Goal: Information Seeking & Learning: Learn about a topic

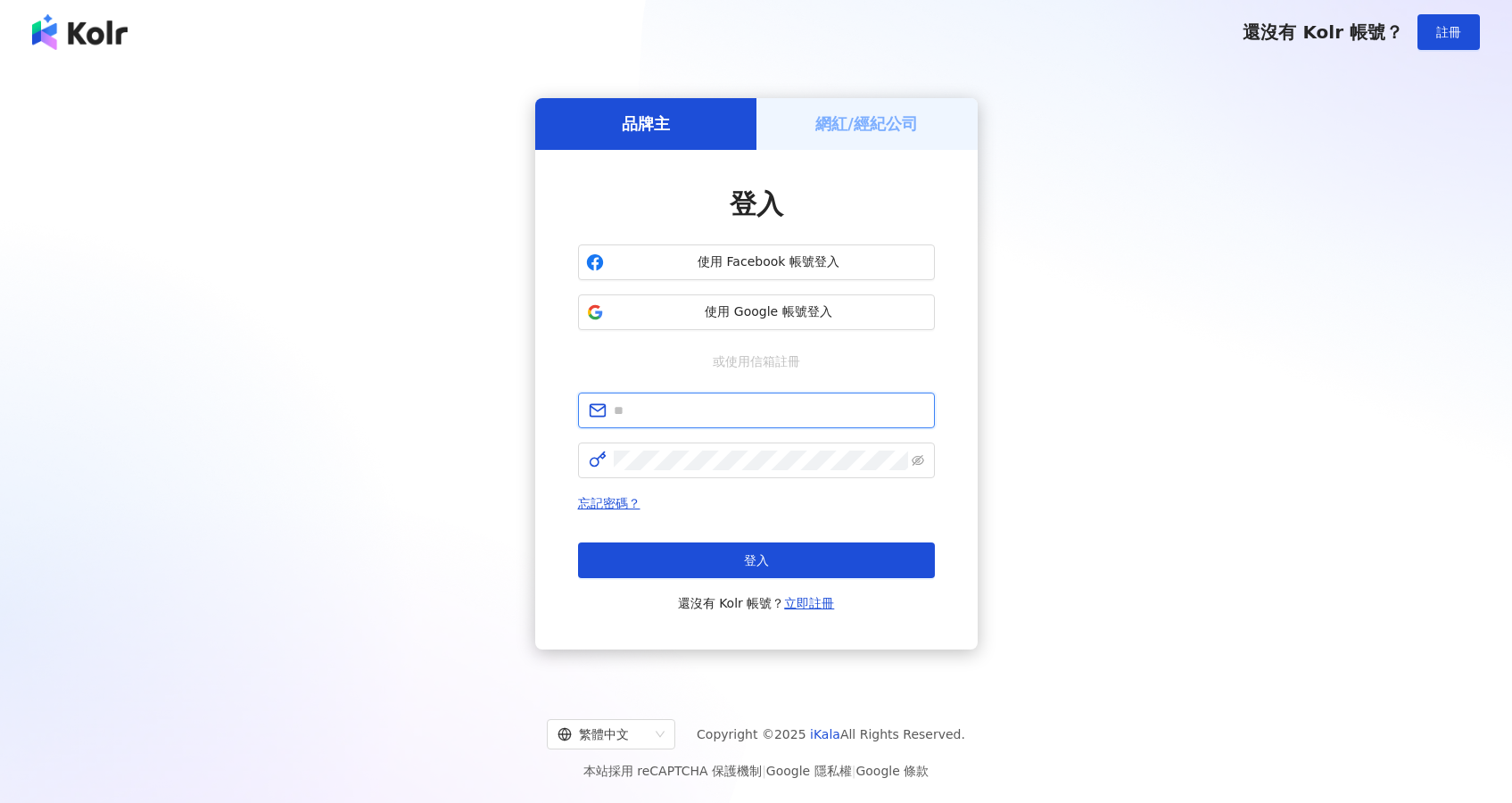
click at [646, 420] on input "text" at bounding box center [769, 411] width 310 height 20
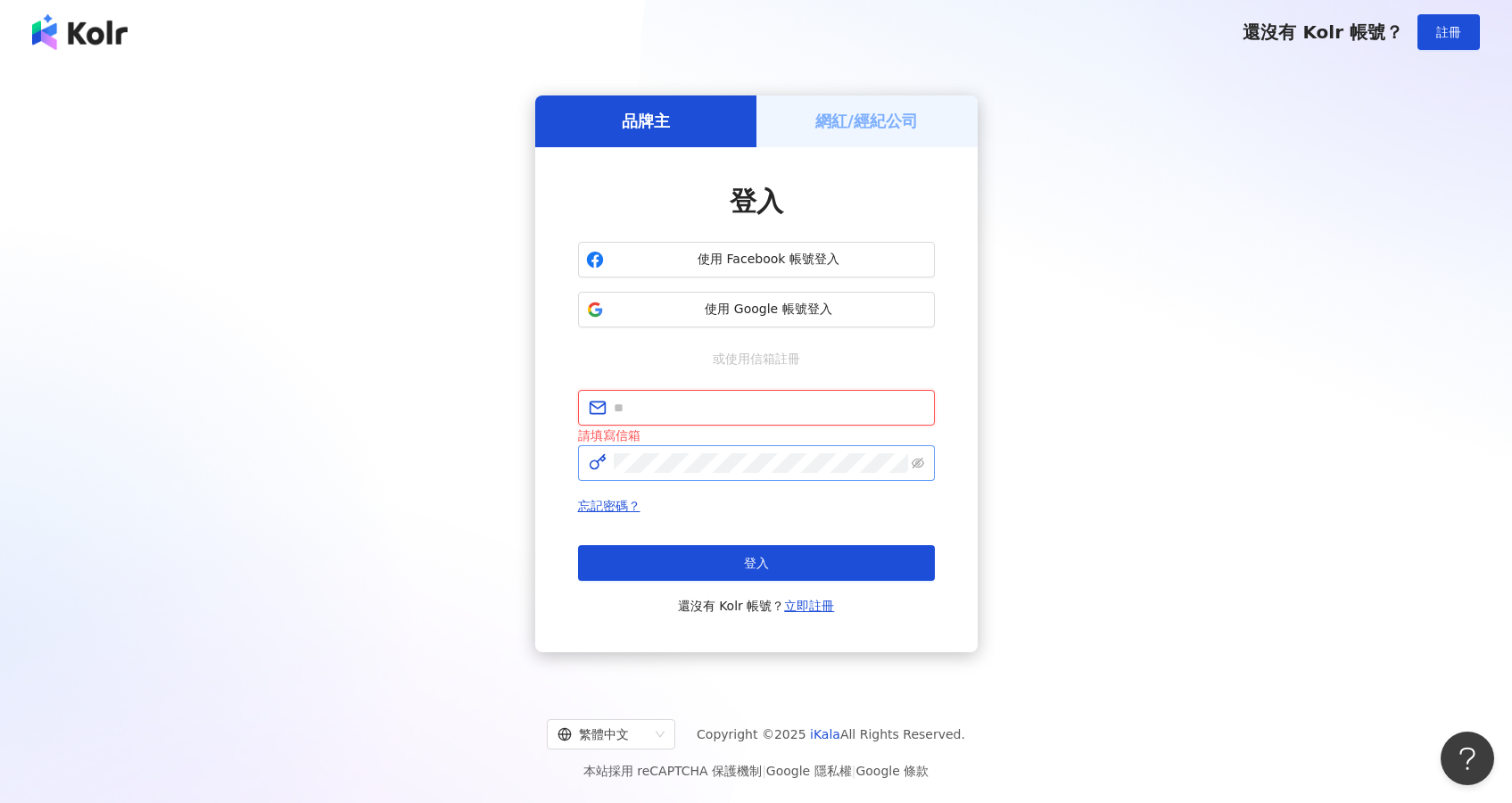
type input "**********"
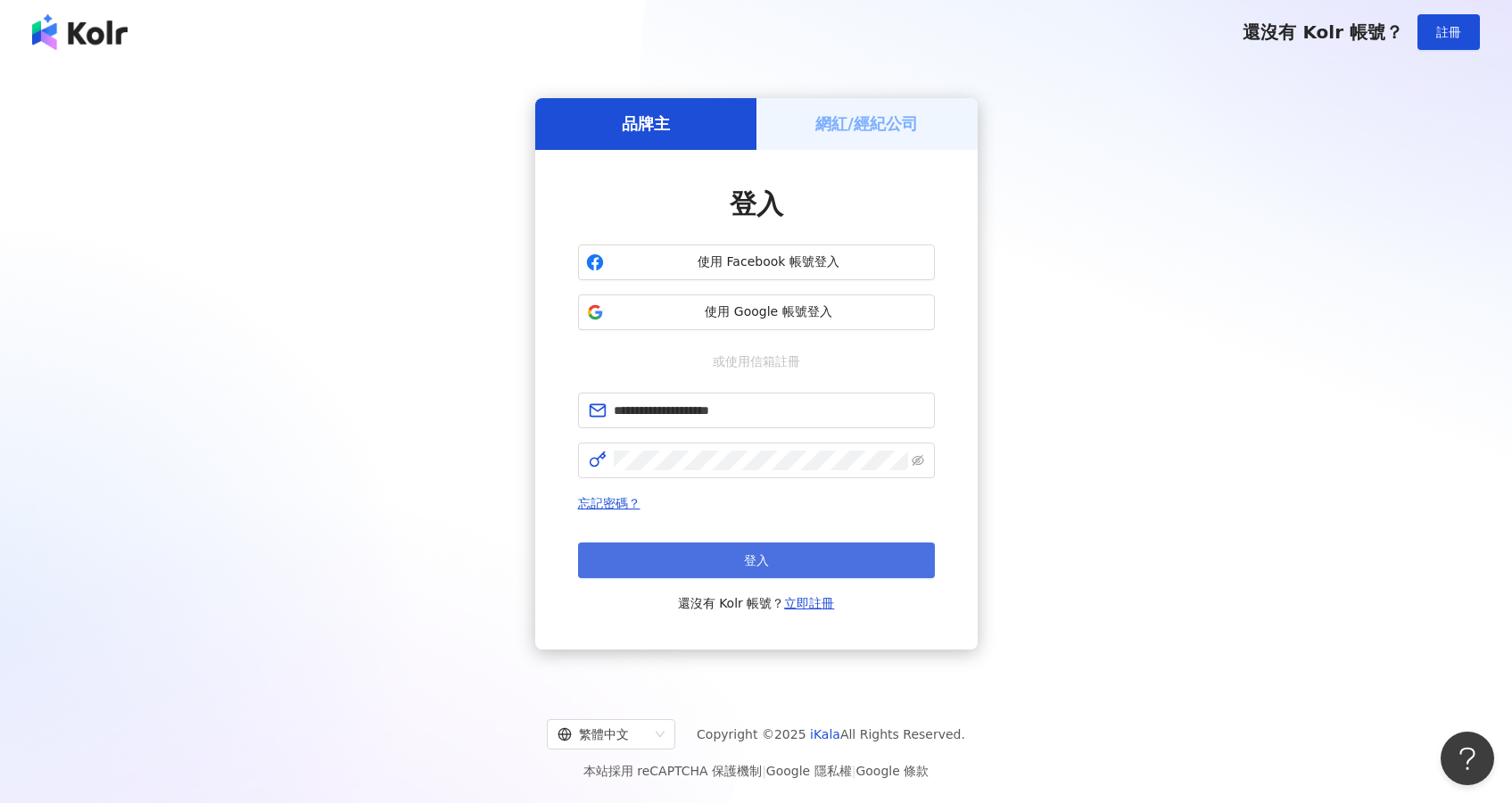
click at [695, 551] on button "登入" at bounding box center [757, 560] width 357 height 36
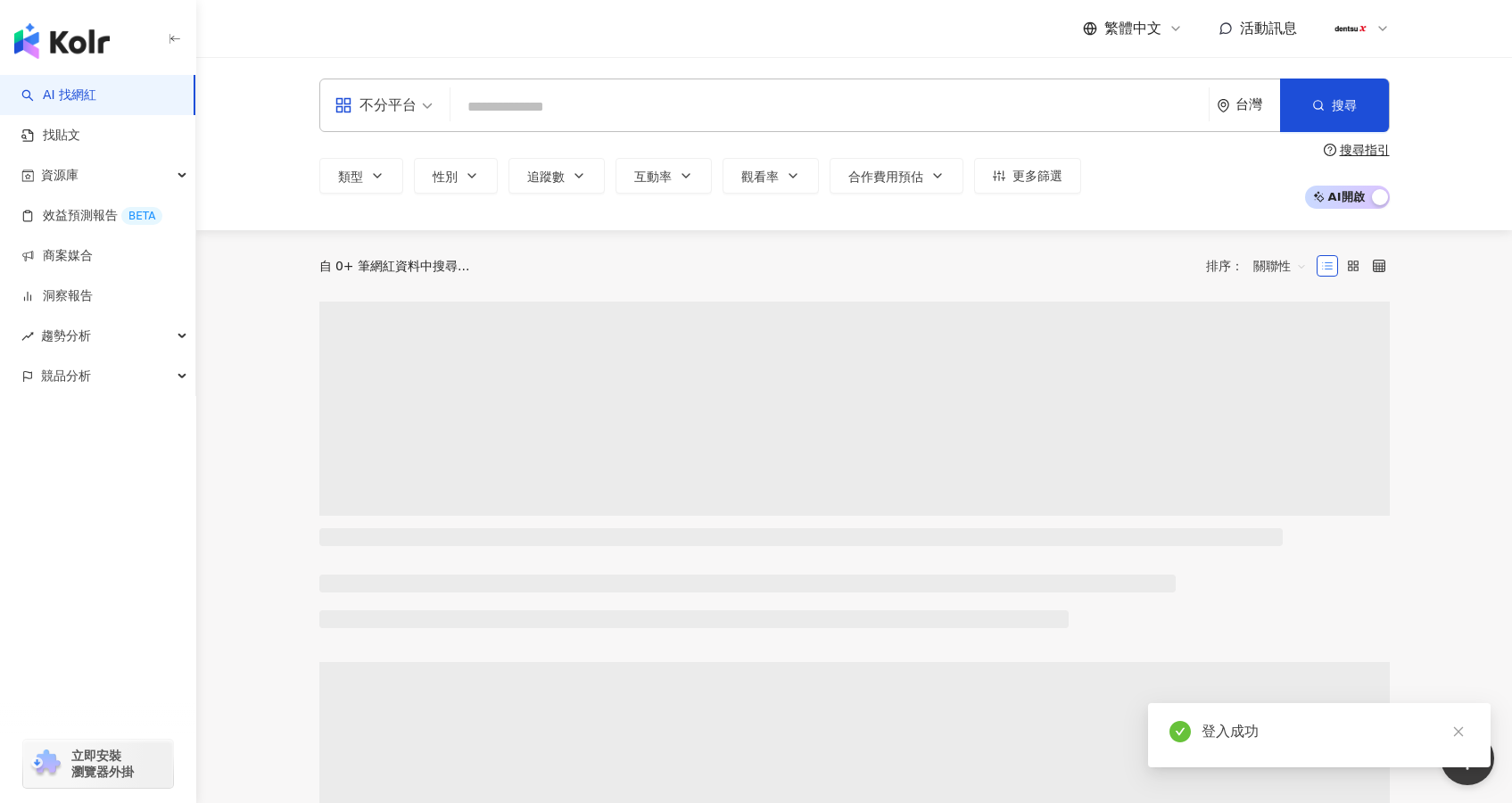
click at [611, 119] on input "search" at bounding box center [829, 106] width 744 height 34
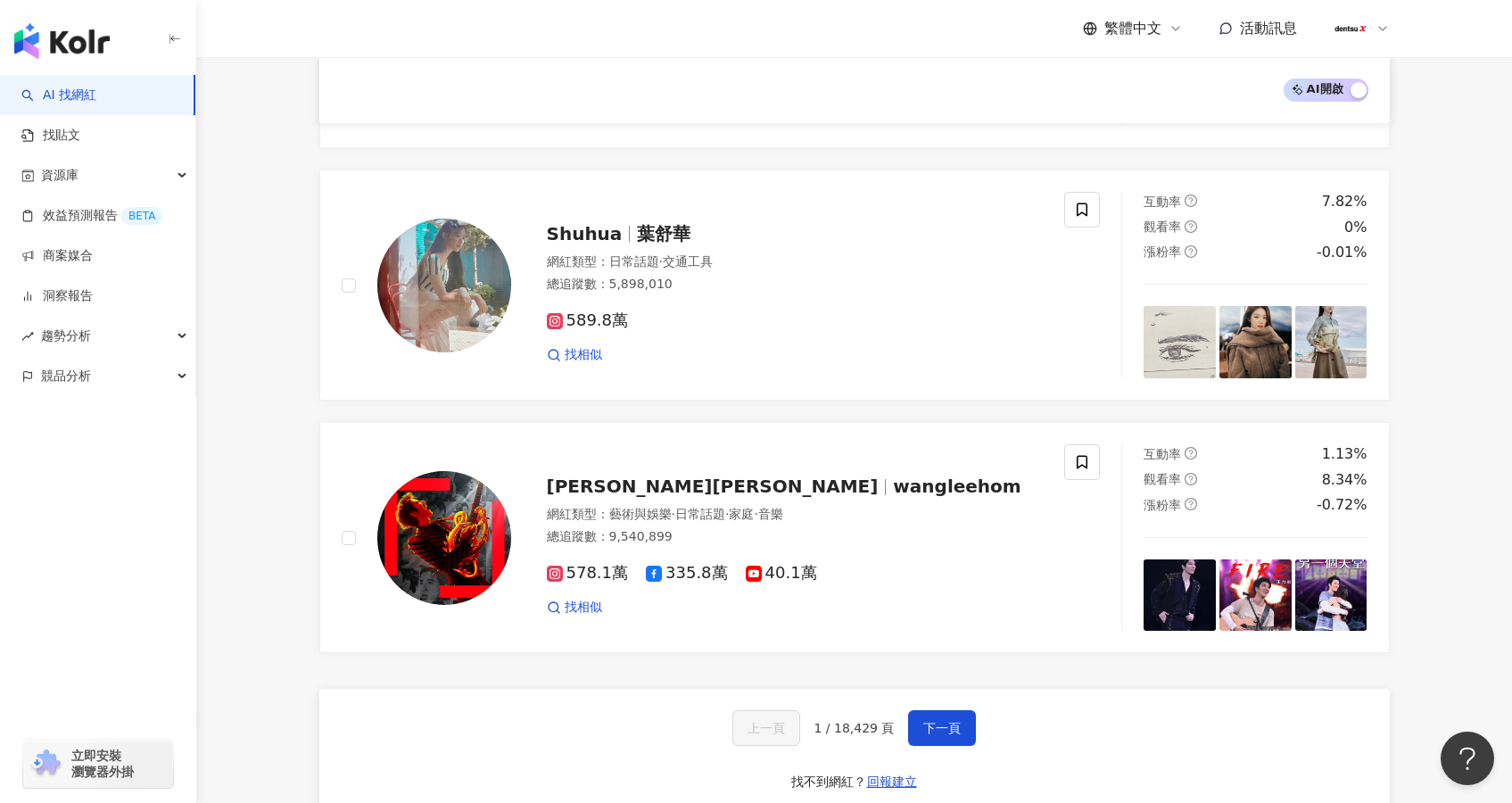
scroll to position [2916, 0]
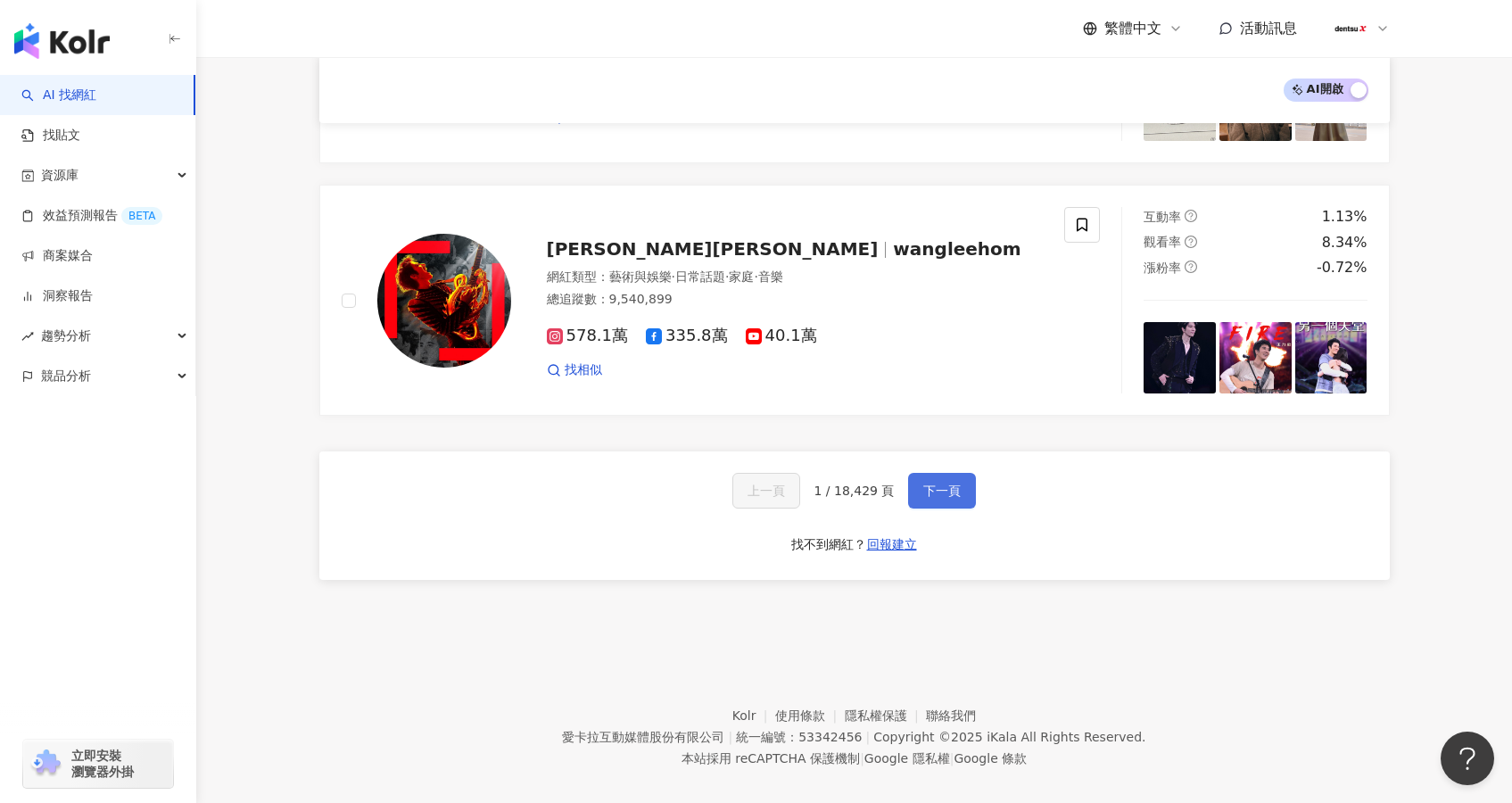
click at [948, 484] on span "下一頁" at bounding box center [942, 491] width 37 height 15
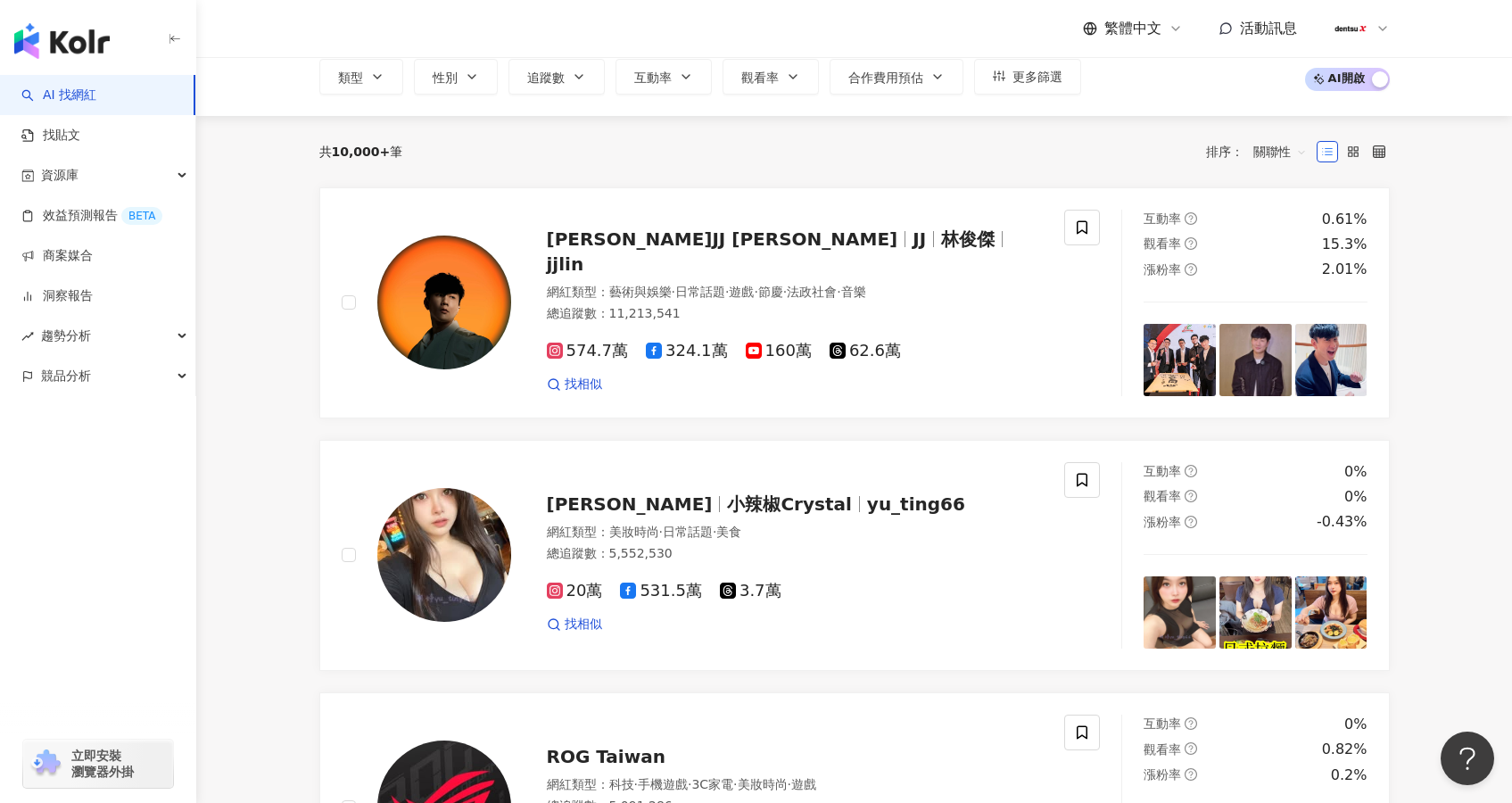
scroll to position [0, 0]
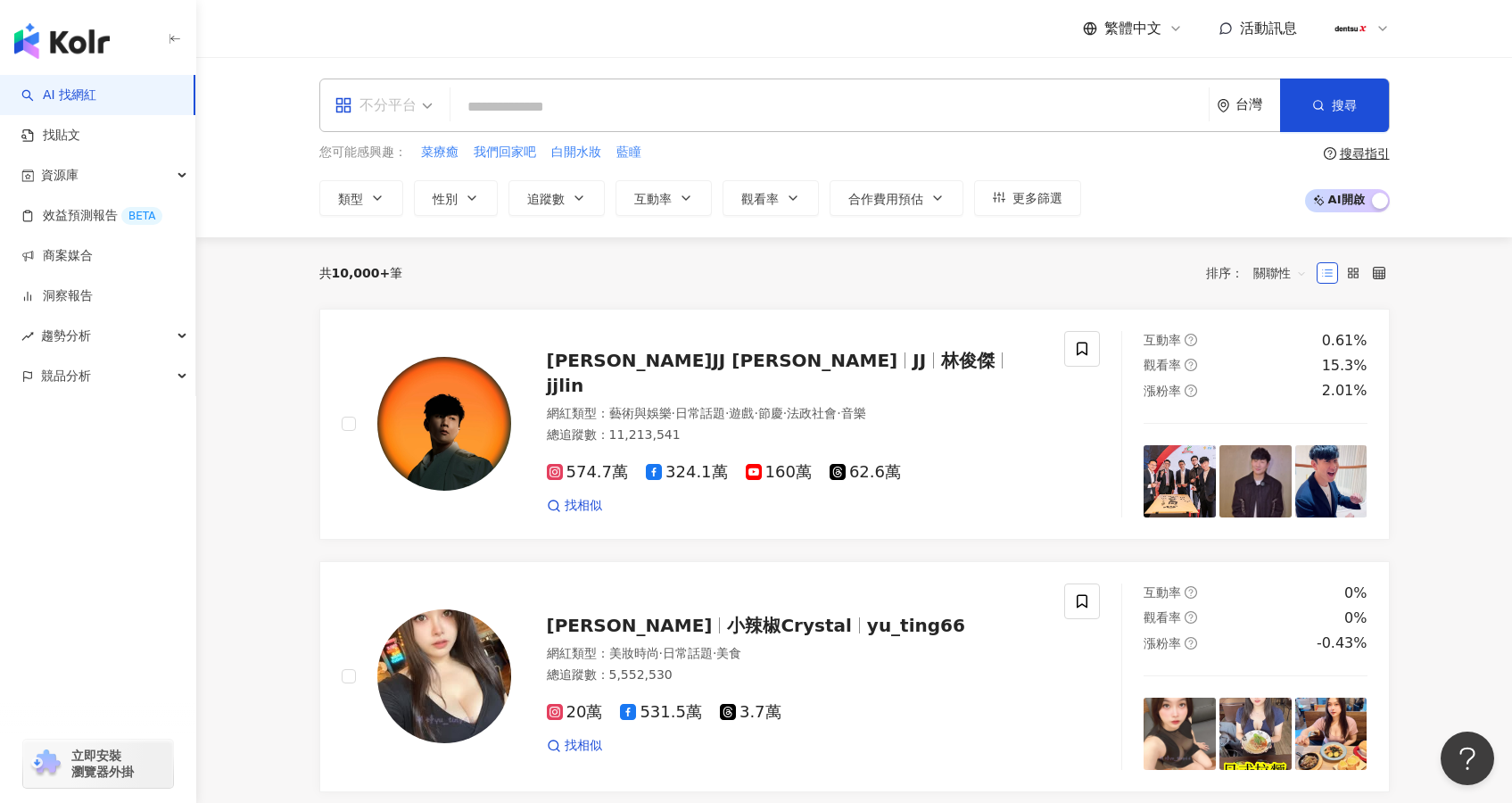
click at [421, 113] on span "不分平台" at bounding box center [383, 104] width 99 height 28
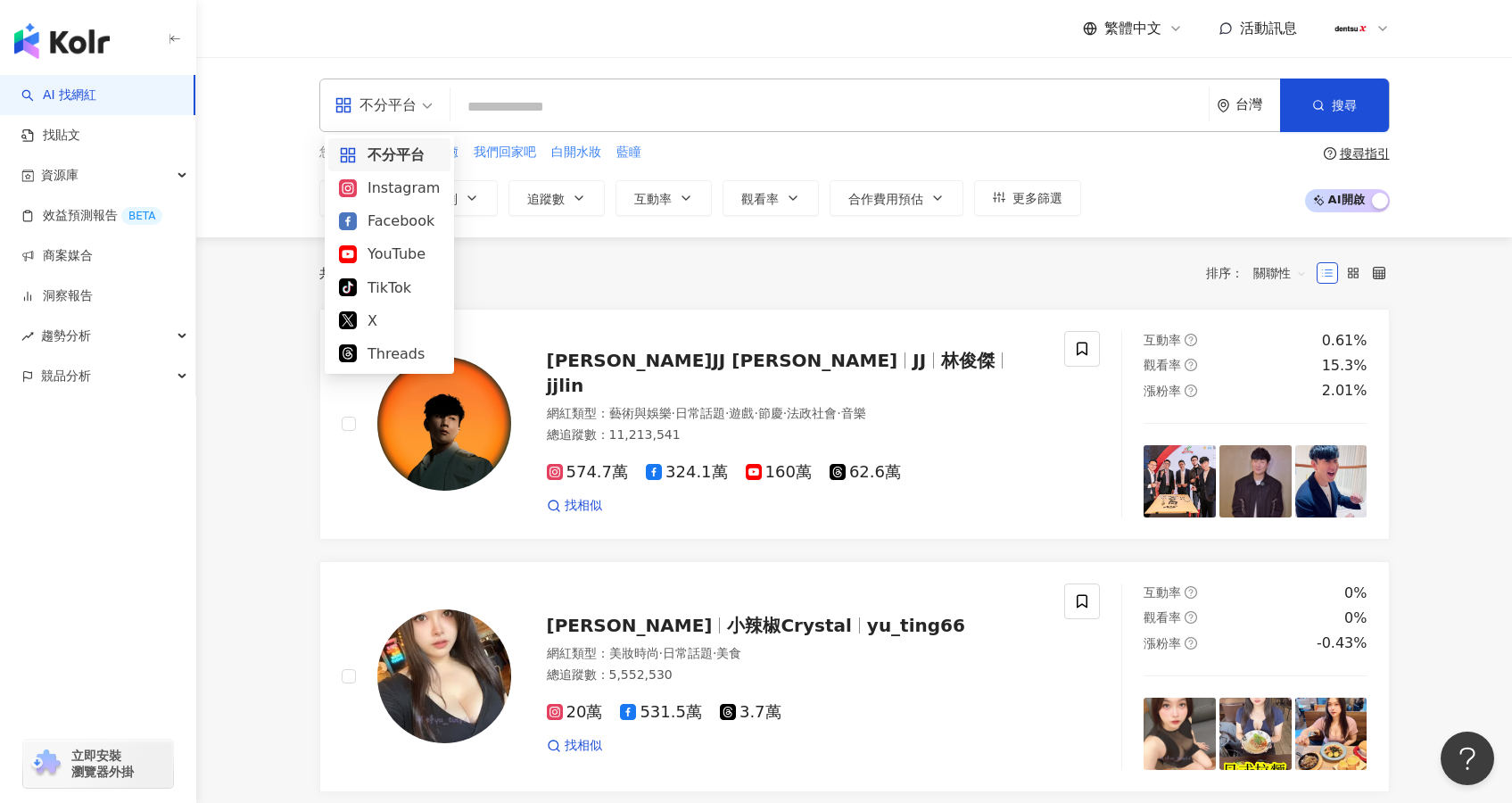
click at [423, 106] on span "不分平台" at bounding box center [383, 104] width 99 height 28
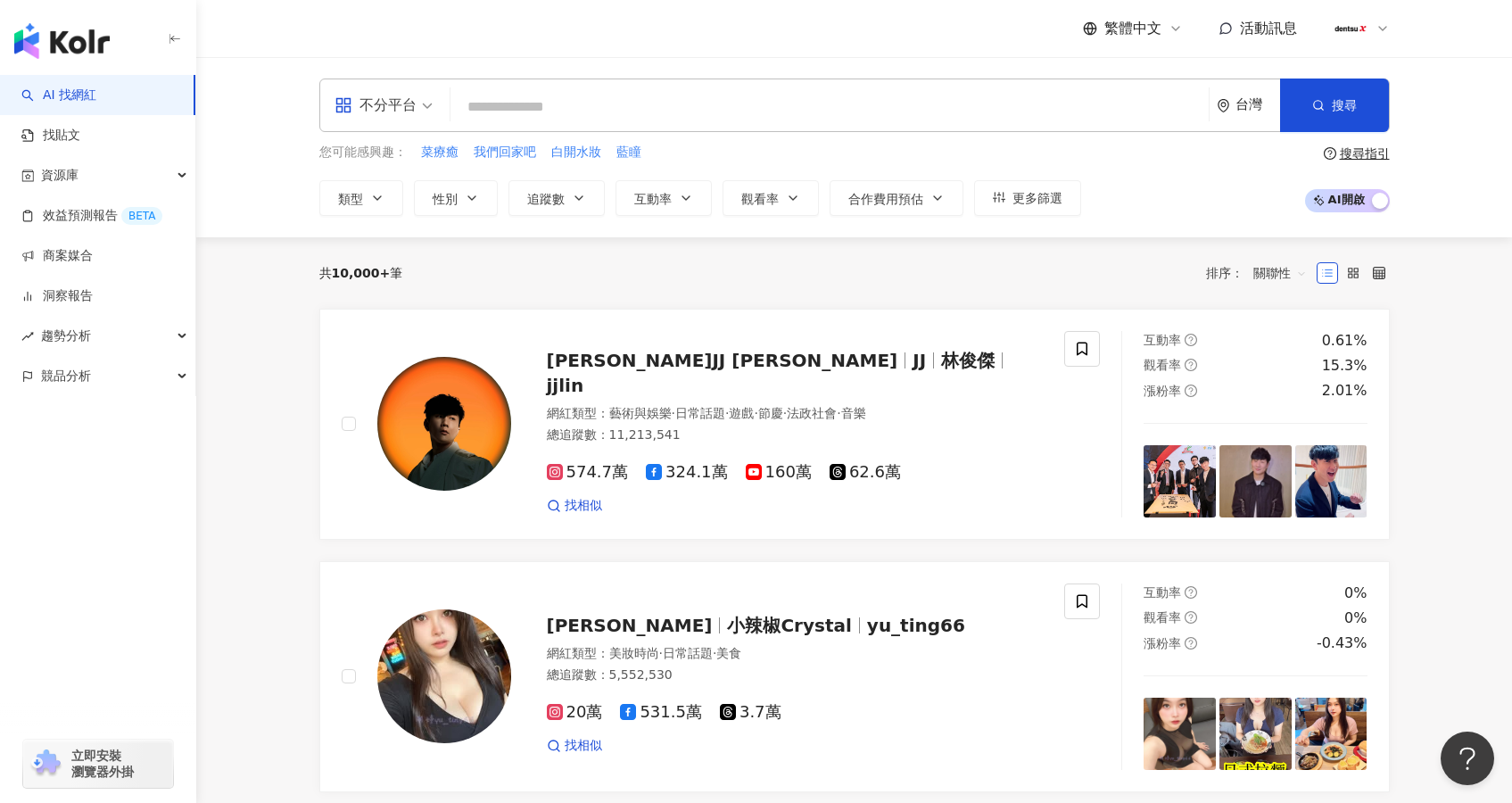
click at [423, 106] on span "不分平台" at bounding box center [383, 104] width 99 height 28
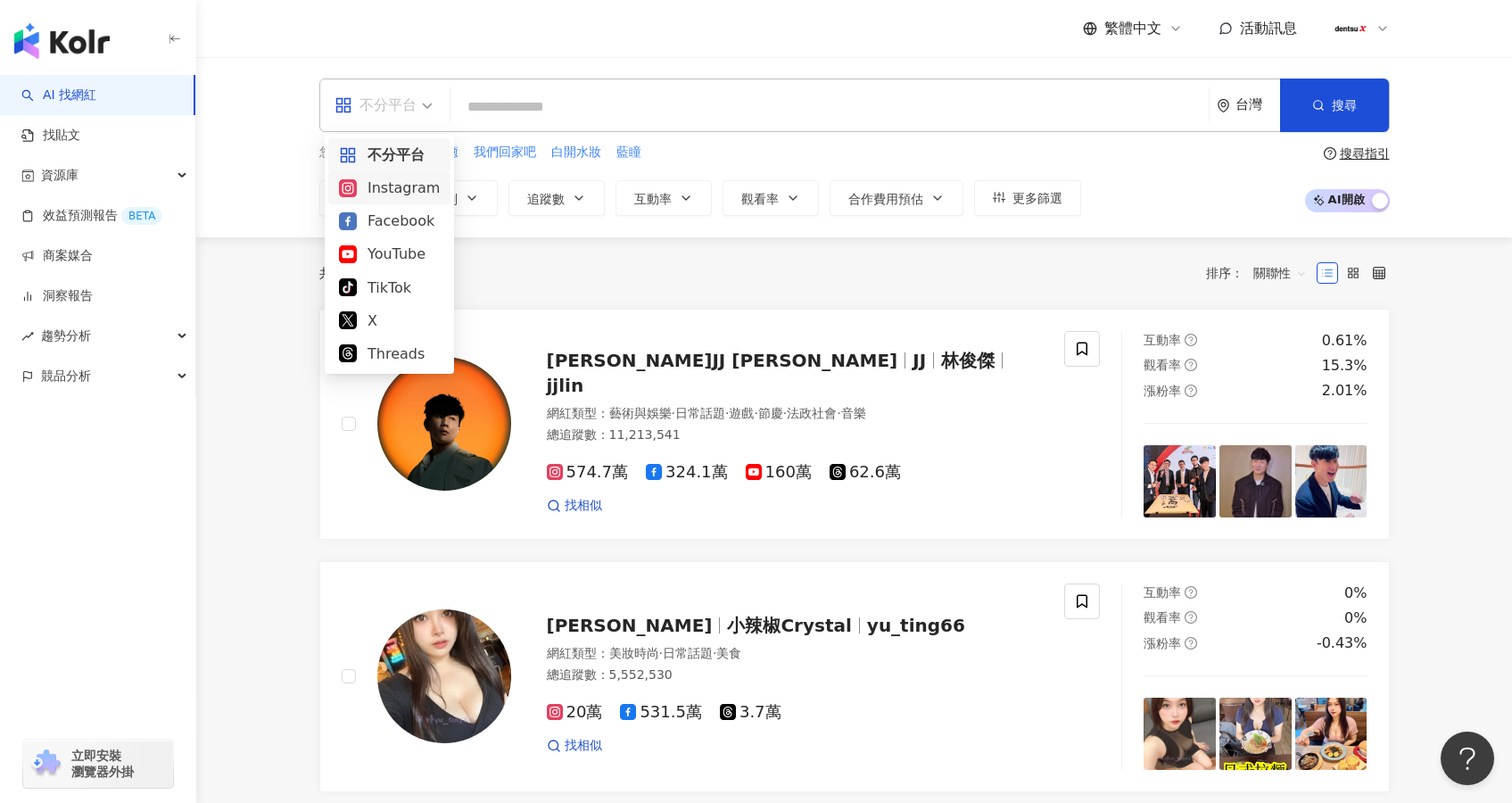
click at [405, 183] on div "Instagram" at bounding box center [389, 187] width 100 height 22
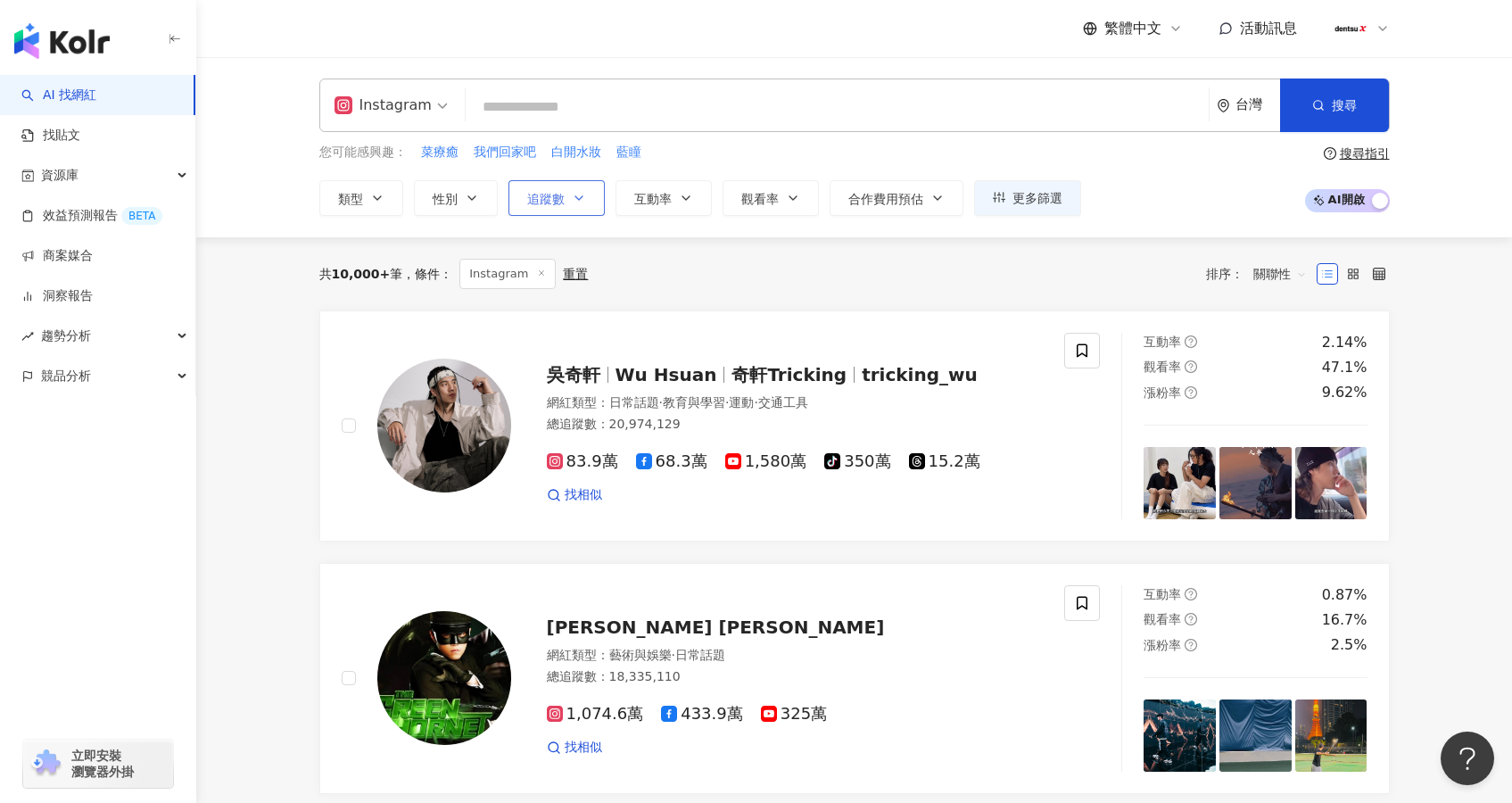
click at [586, 201] on button "追蹤數" at bounding box center [556, 198] width 97 height 36
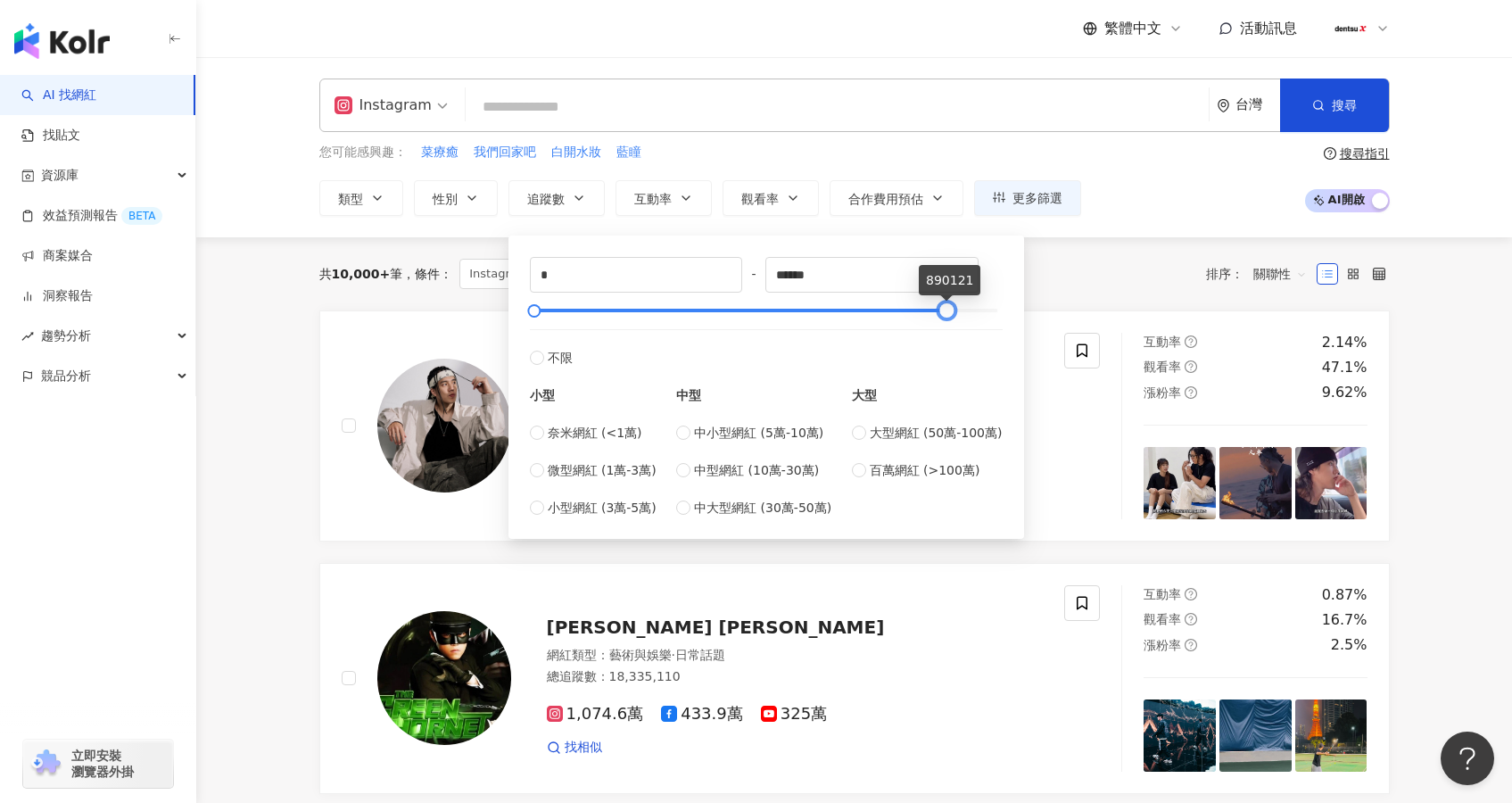
type input "*******"
drag, startPoint x: 1000, startPoint y: 306, endPoint x: 1028, endPoint y: 301, distance: 28.4
click at [1080, 281] on div "共 10,000+ 筆 條件 ： Instagram 重置 排序： 關聯性" at bounding box center [854, 273] width 1070 height 30
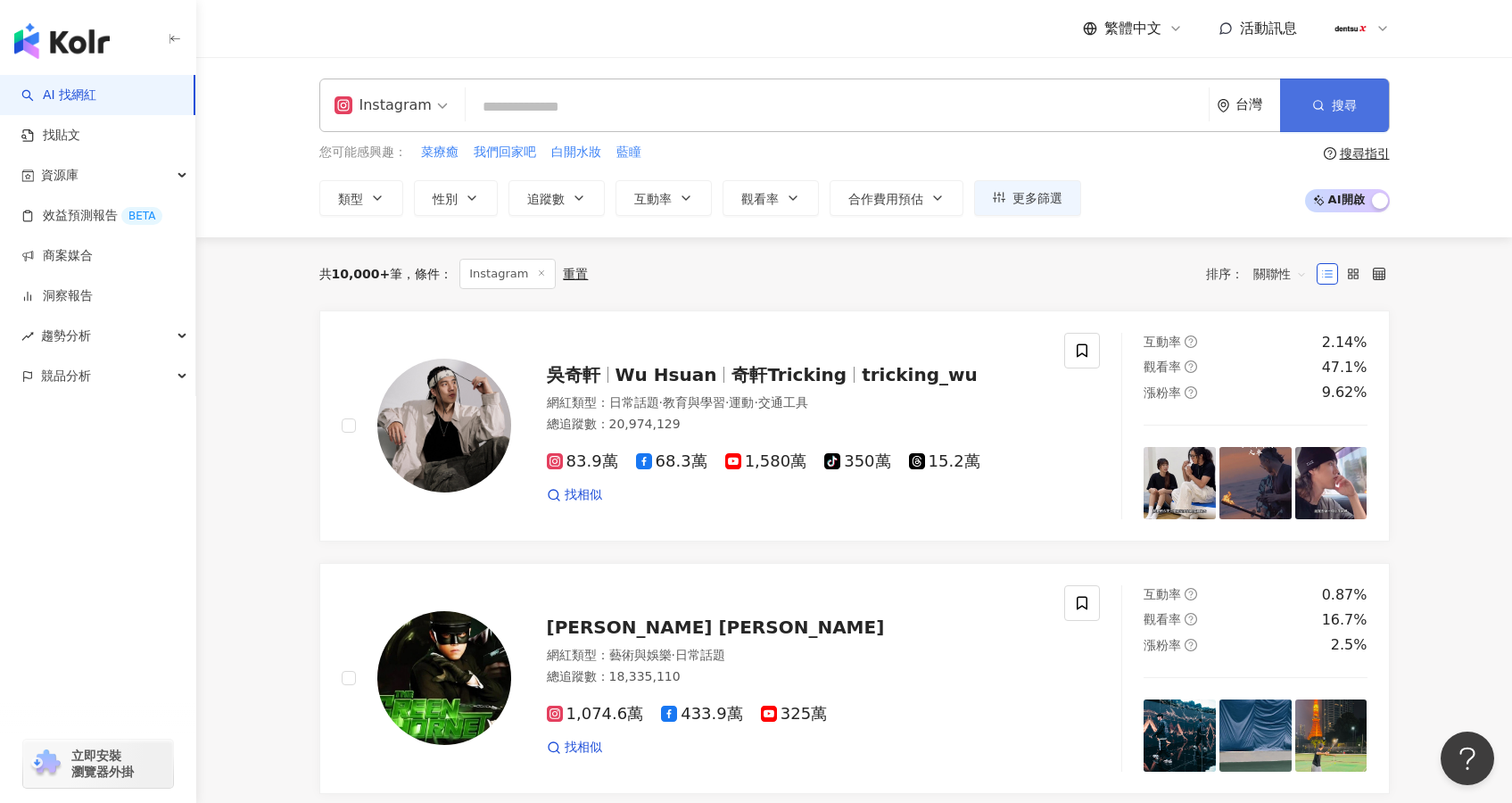
click at [1331, 105] on button "搜尋" at bounding box center [1334, 104] width 109 height 54
click at [590, 190] on button "追蹤數" at bounding box center [556, 198] width 97 height 36
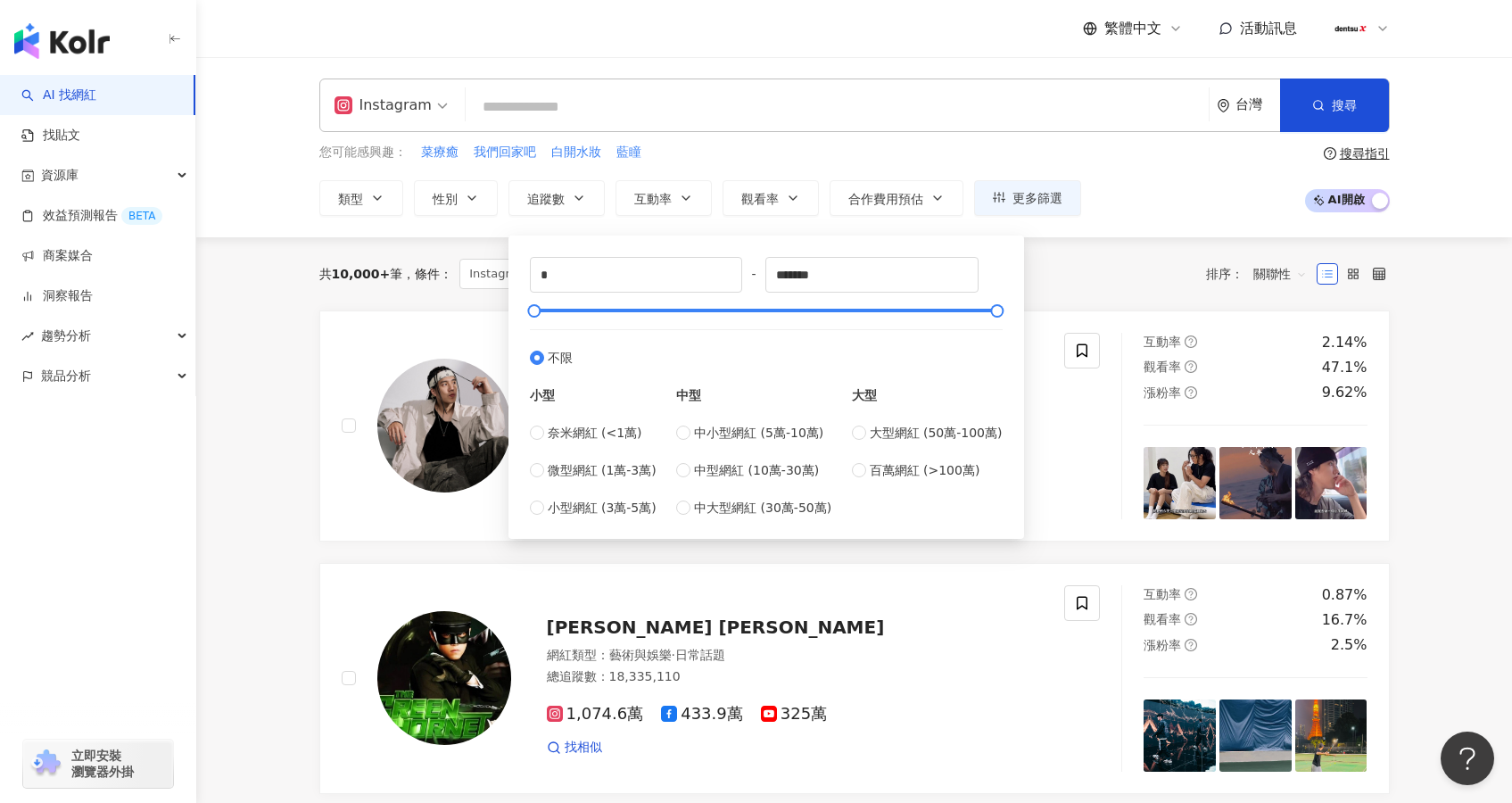
type input "******"
click at [1153, 262] on div "共 10,000+ 筆 條件 ： Instagram 重置 排序： 關聯性" at bounding box center [854, 273] width 1070 height 30
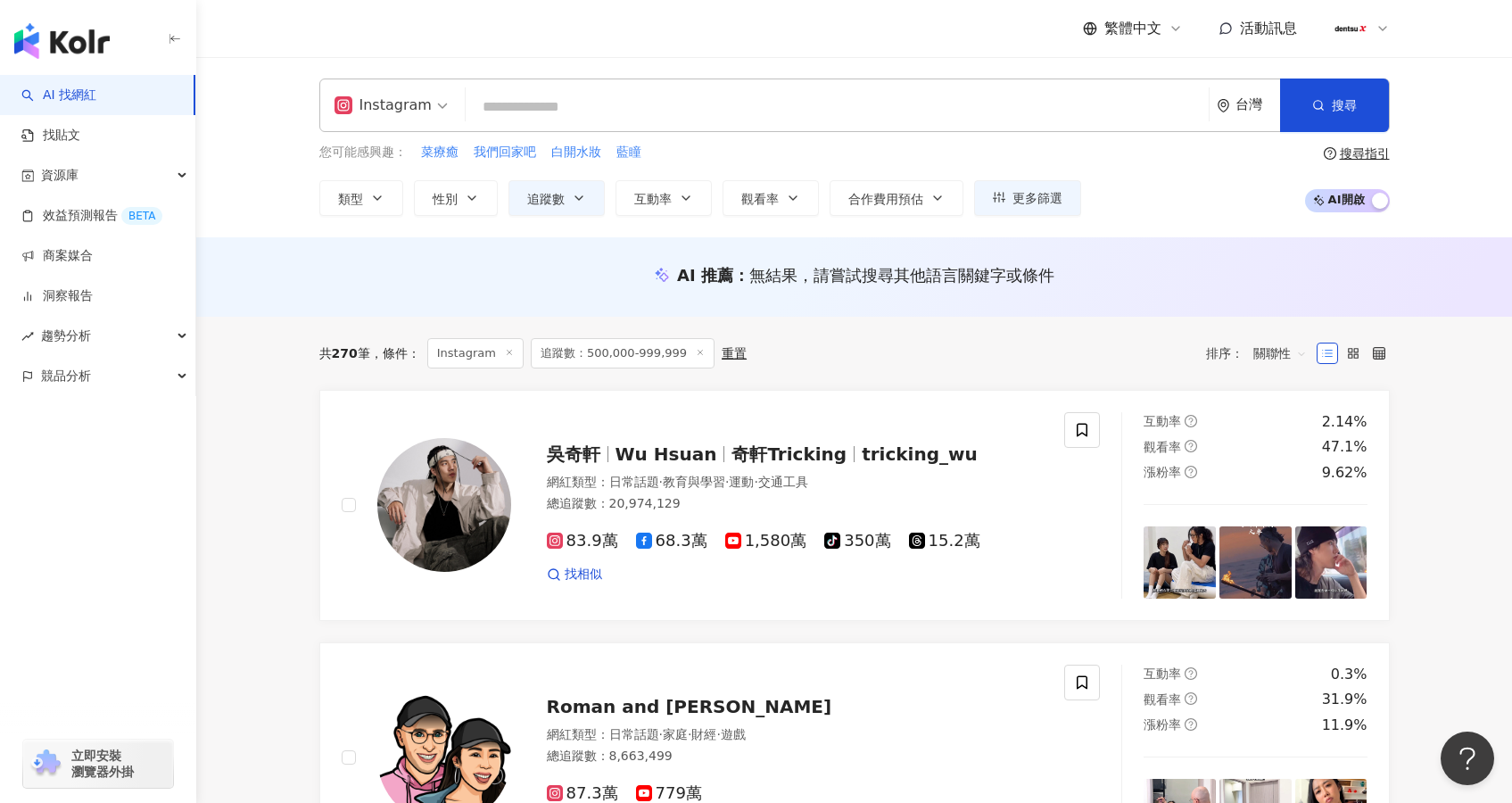
scroll to position [1, 0]
click at [1031, 371] on div "共 270 筆 條件 ： Instagram 追蹤數：500,000-999,999 重置 排序： 關聯性" at bounding box center [854, 352] width 1070 height 73
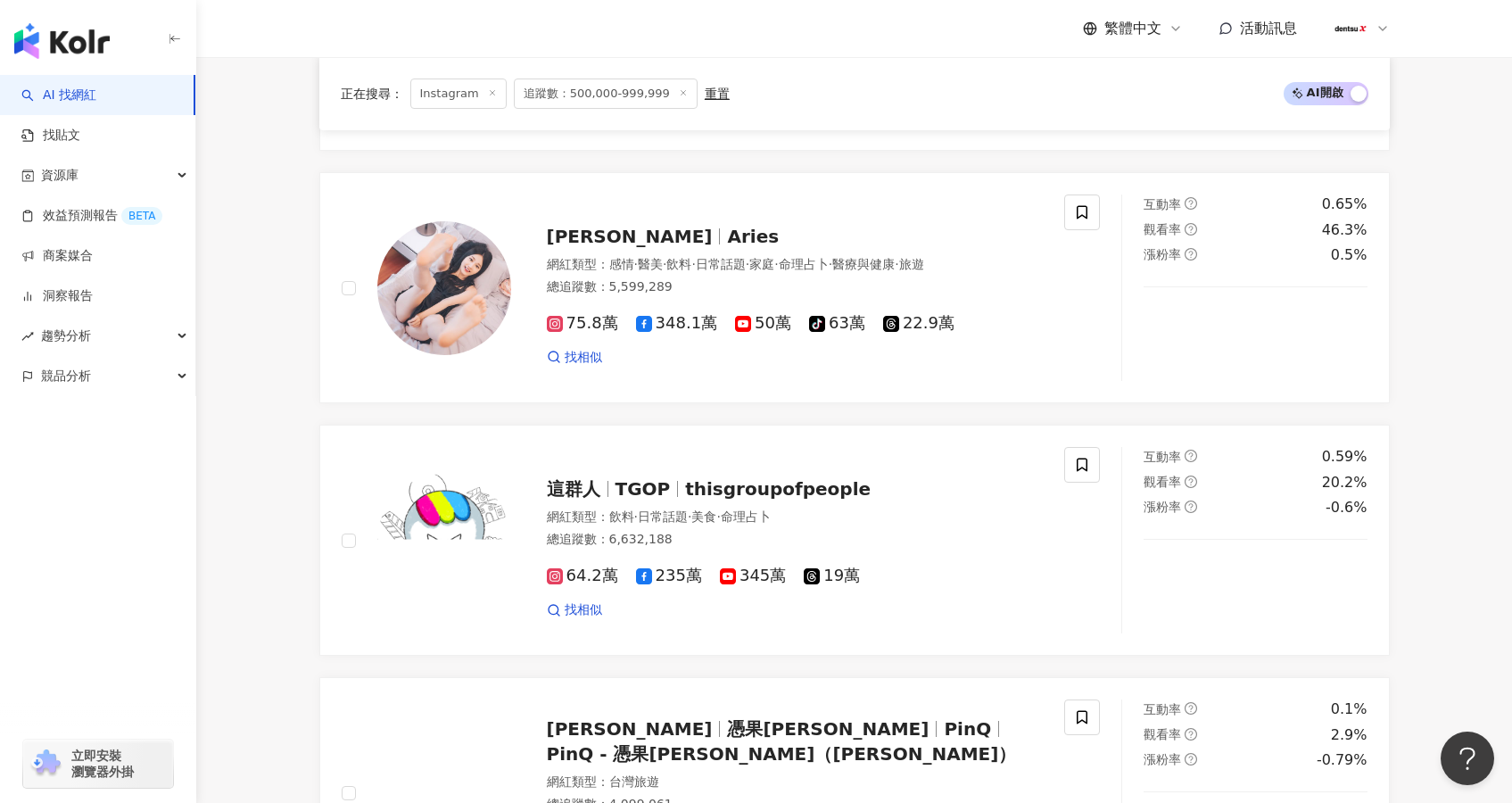
scroll to position [1375, 0]
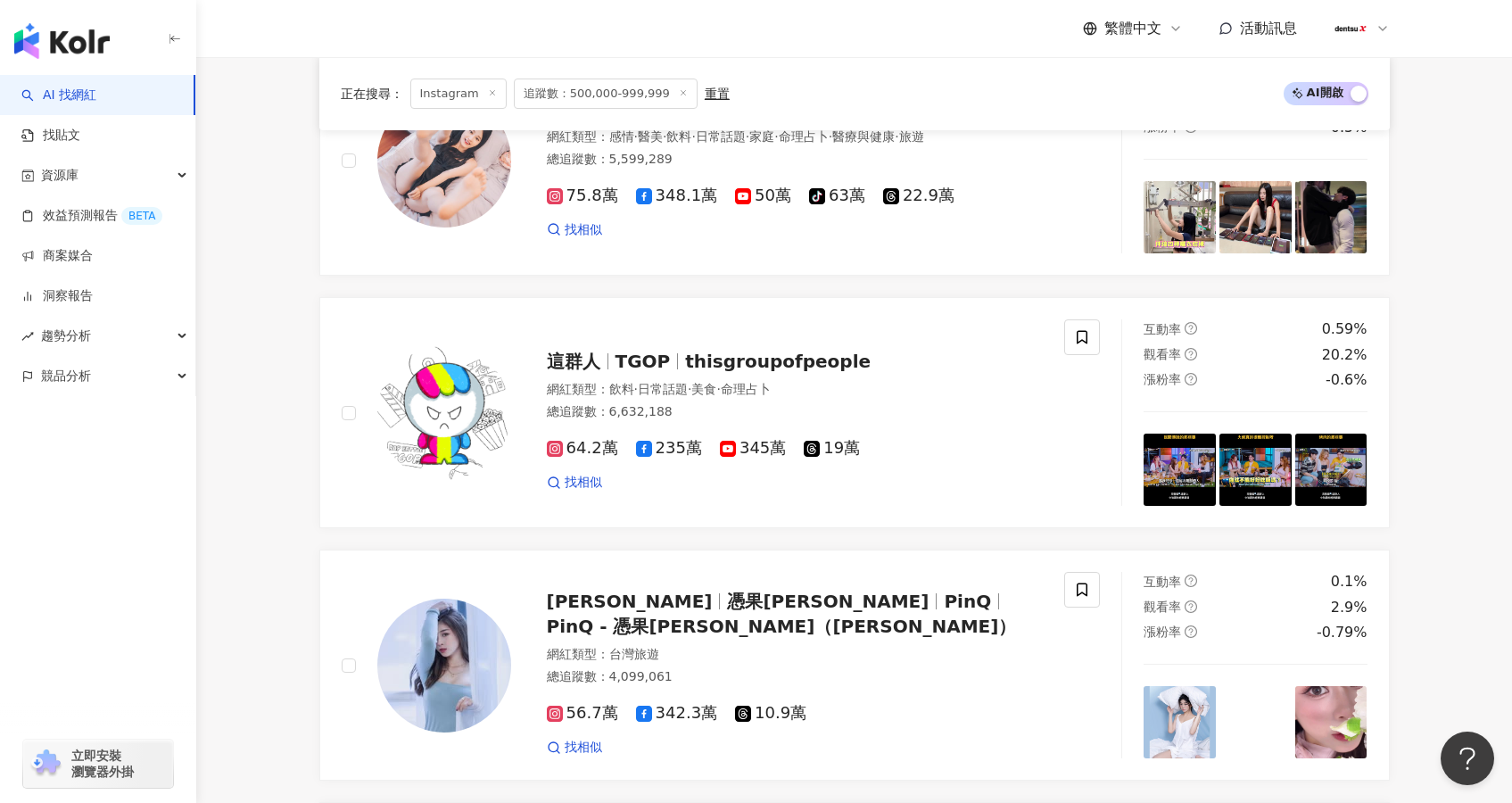
click at [225, 548] on main "Instagram 台灣 搜尋 您可能感興趣： 菜療癒 我們回家吧 白開水妝 藍瞳 類型 性別 追蹤數 互動率 觀看率 合作費用預估 更多篩選 ****** …" at bounding box center [854, 467] width 1316 height 3571
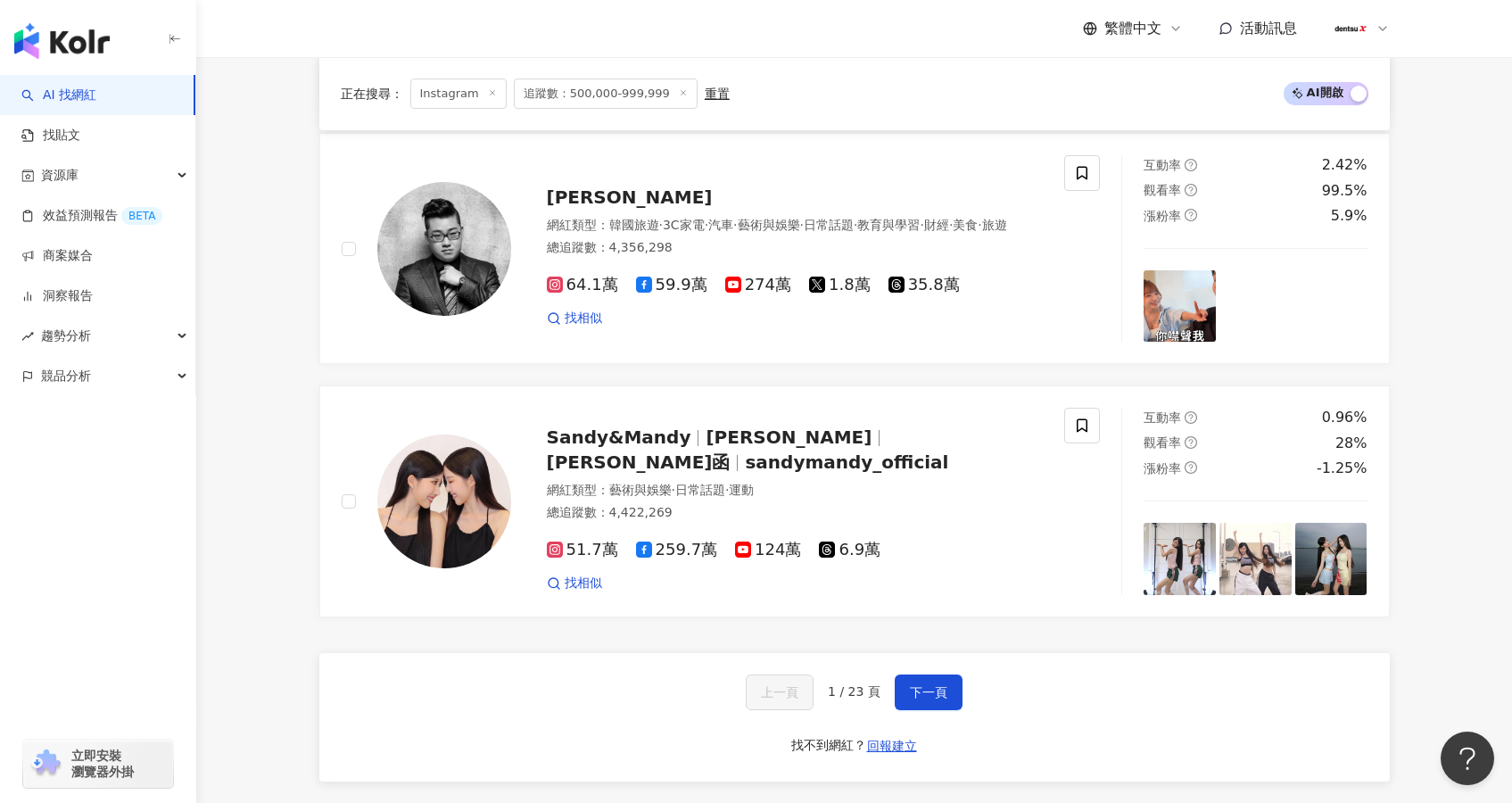
scroll to position [2845, 0]
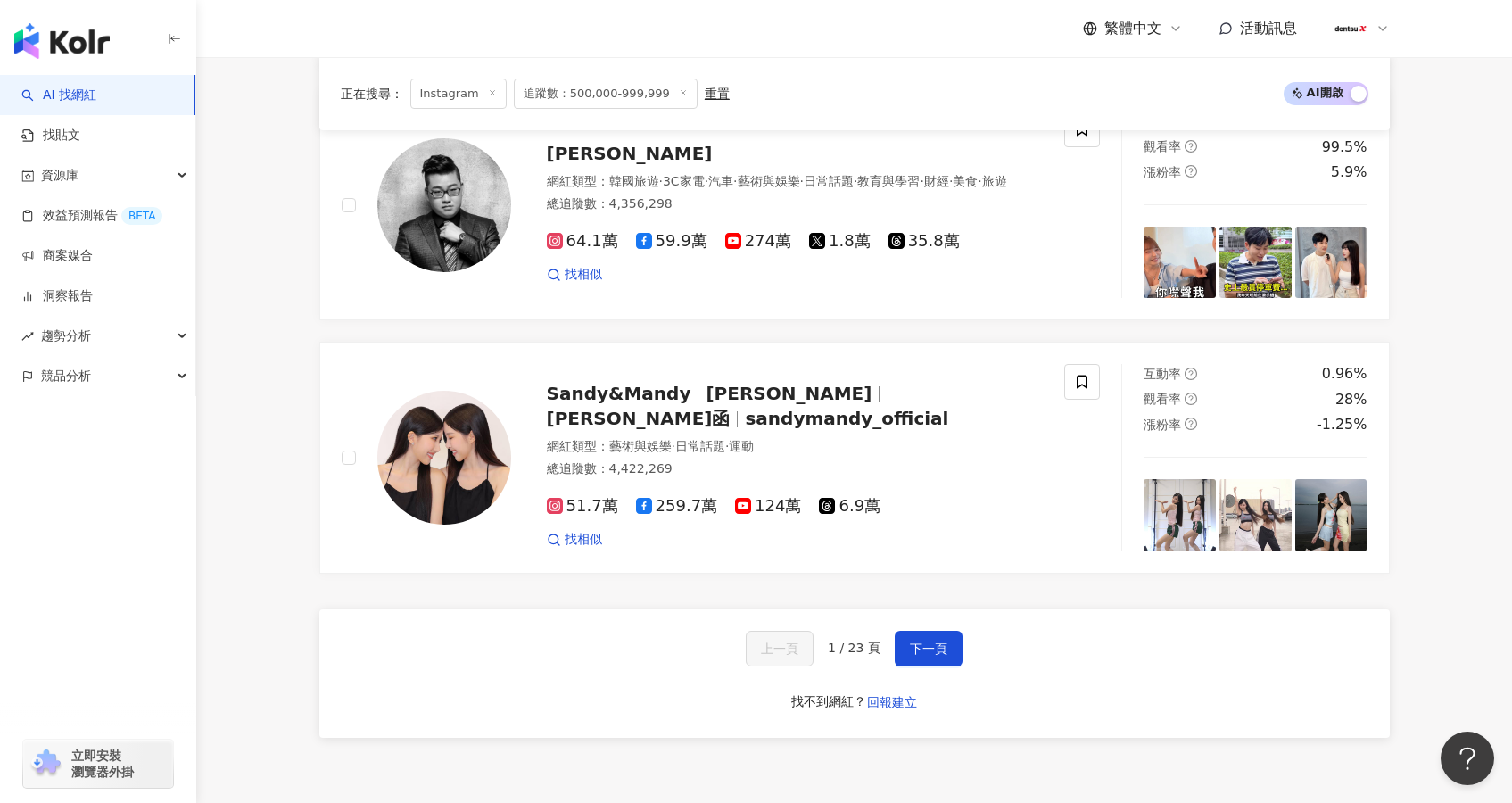
click at [921, 649] on div "上一頁 1 / 23 頁 下一頁 找不到網紅？ 回報建立" at bounding box center [854, 674] width 1070 height 129
click at [924, 641] on button "下一頁" at bounding box center [929, 649] width 68 height 36
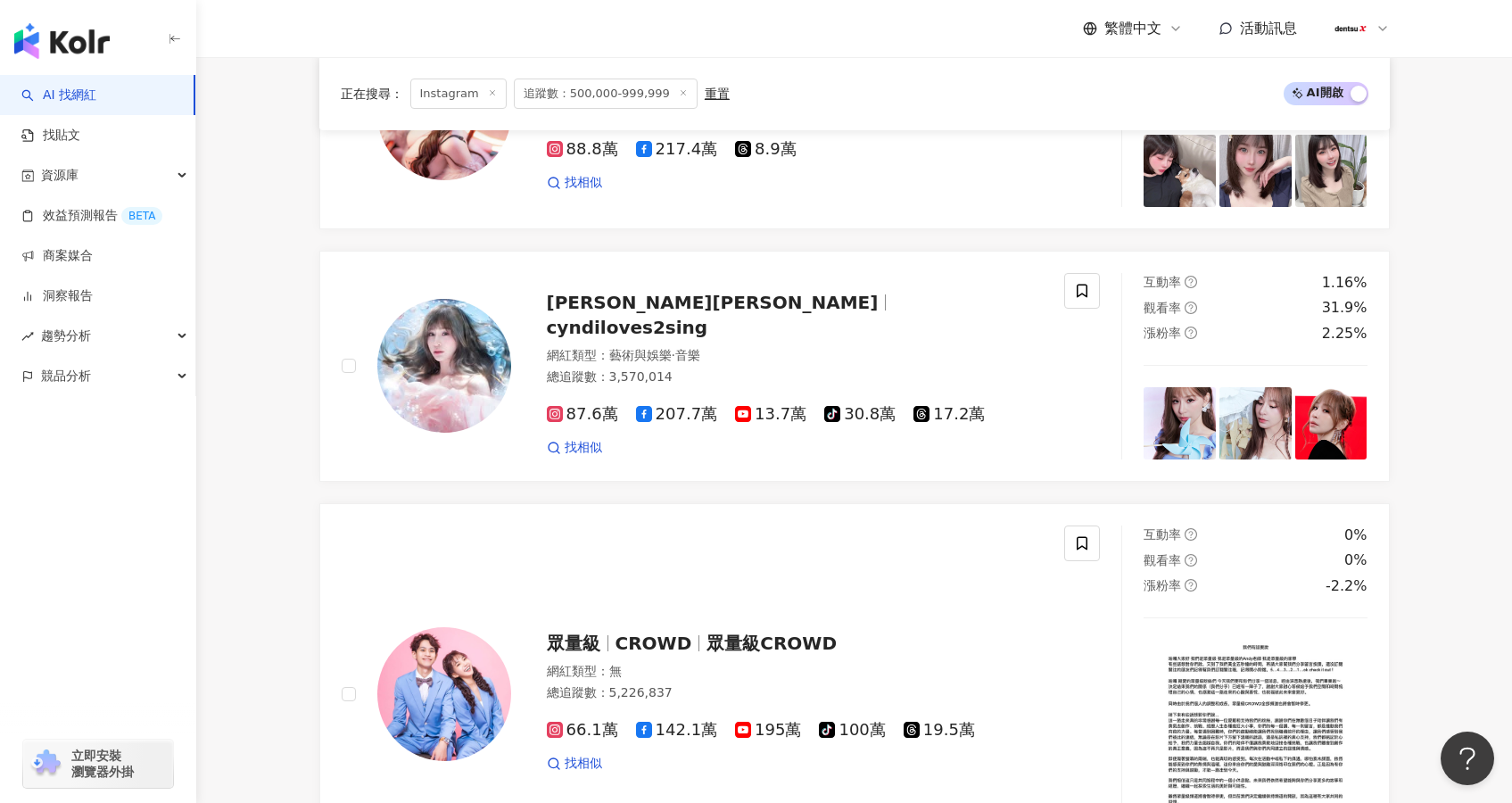
scroll to position [2997, 0]
